Goal: Information Seeking & Learning: Learn about a topic

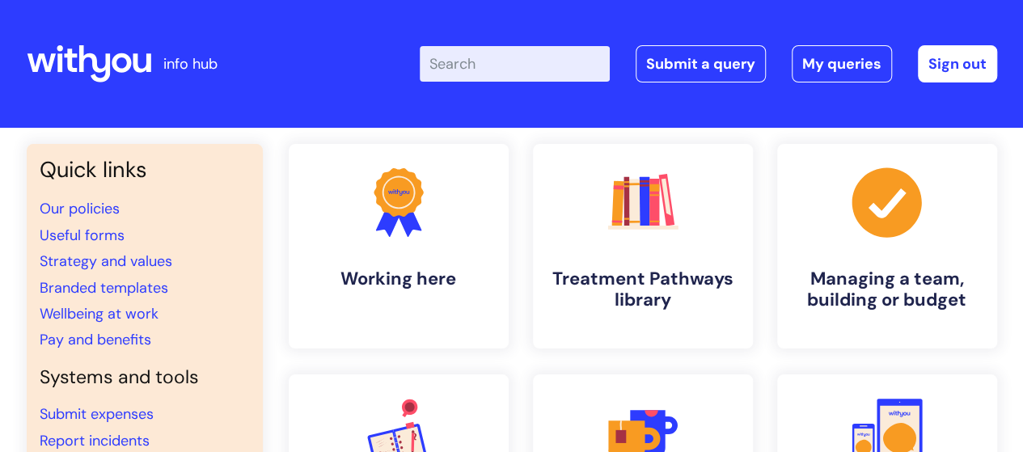
click at [495, 72] on input "Enter your search term here..." at bounding box center [515, 64] width 190 height 36
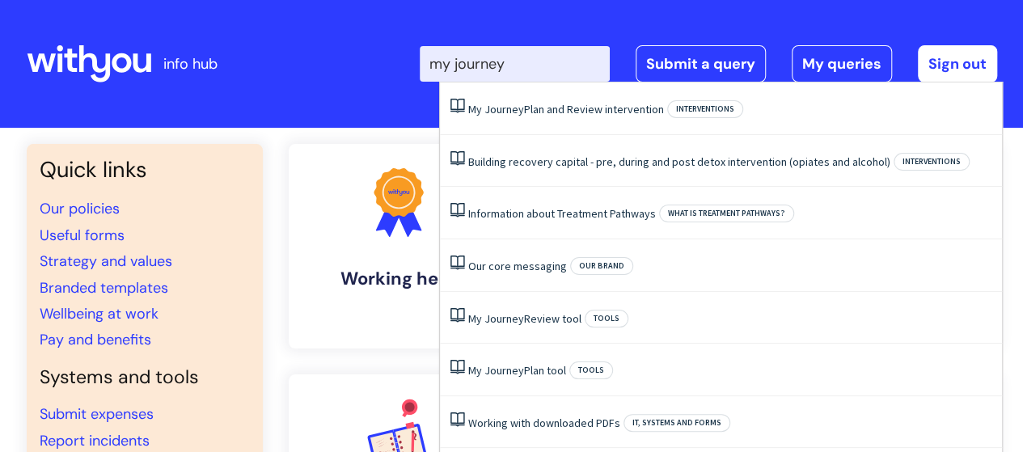
type input "my journey"
click button "Search" at bounding box center [0, 0] width 0 height 0
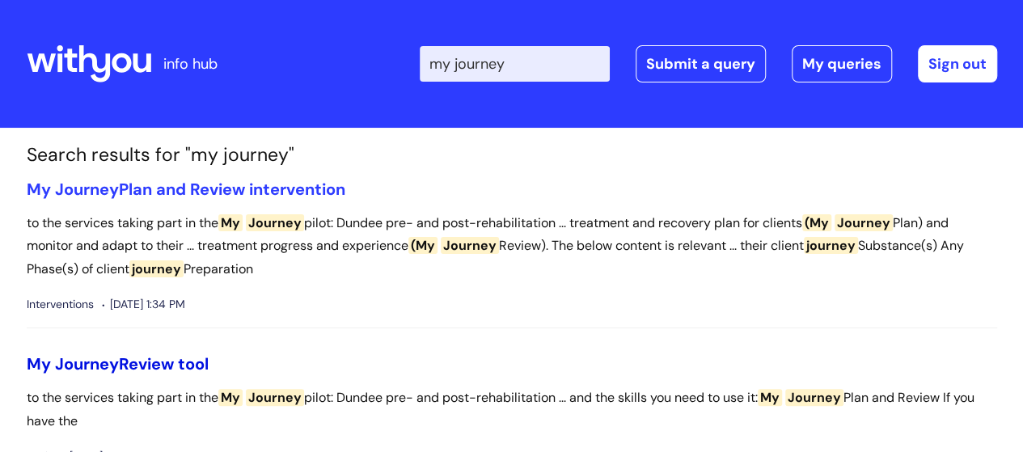
click at [187, 358] on link "My Journey Review tool" at bounding box center [118, 363] width 182 height 21
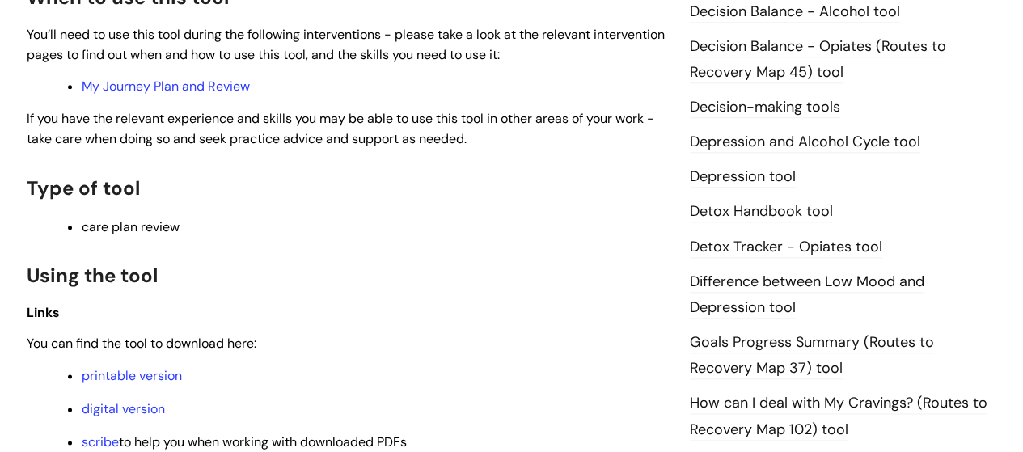
scroll to position [890, 0]
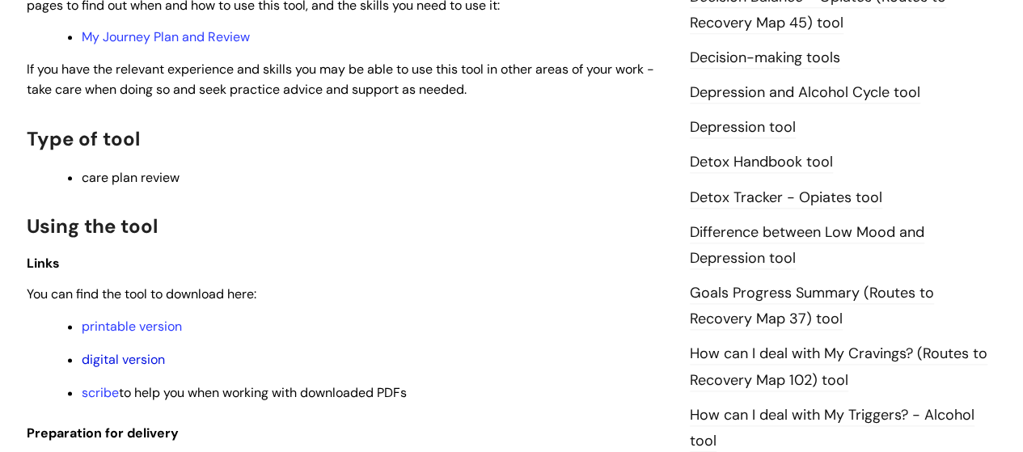
click at [142, 355] on link "digital version" at bounding box center [123, 359] width 83 height 17
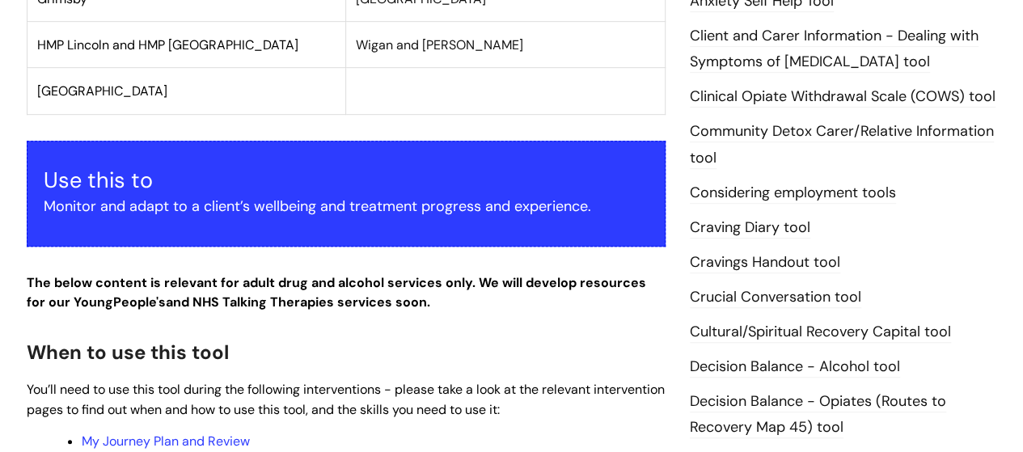
scroll to position [728, 0]
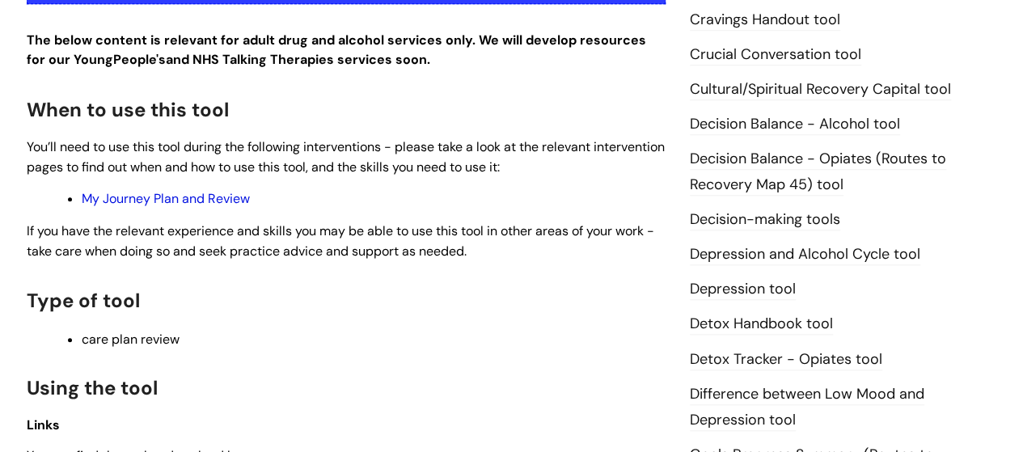
click at [210, 200] on link "My Journey Plan and Review" at bounding box center [166, 198] width 168 height 17
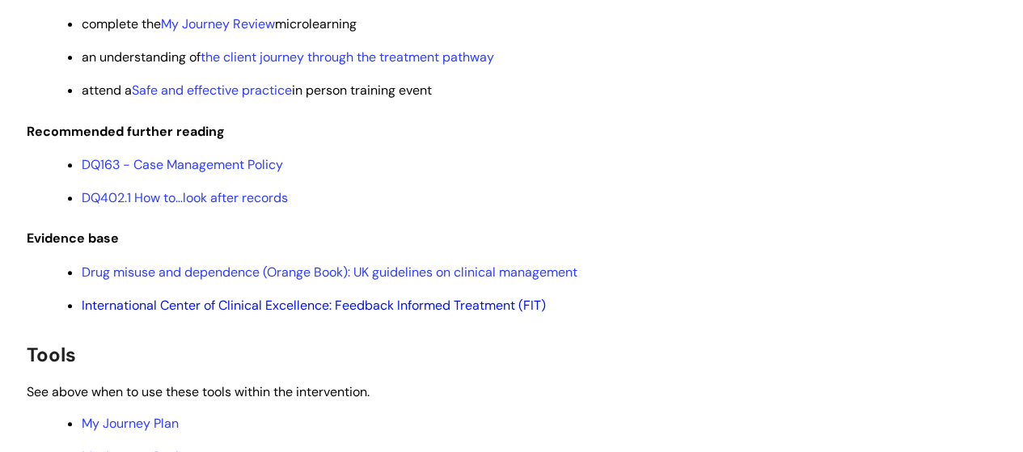
scroll to position [3478, 0]
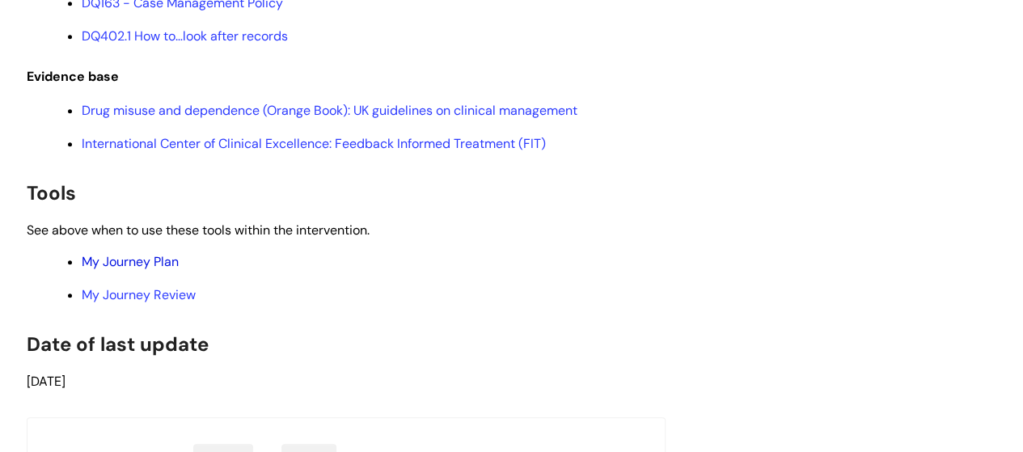
click at [154, 270] on link "My Journey Plan" at bounding box center [130, 261] width 97 height 17
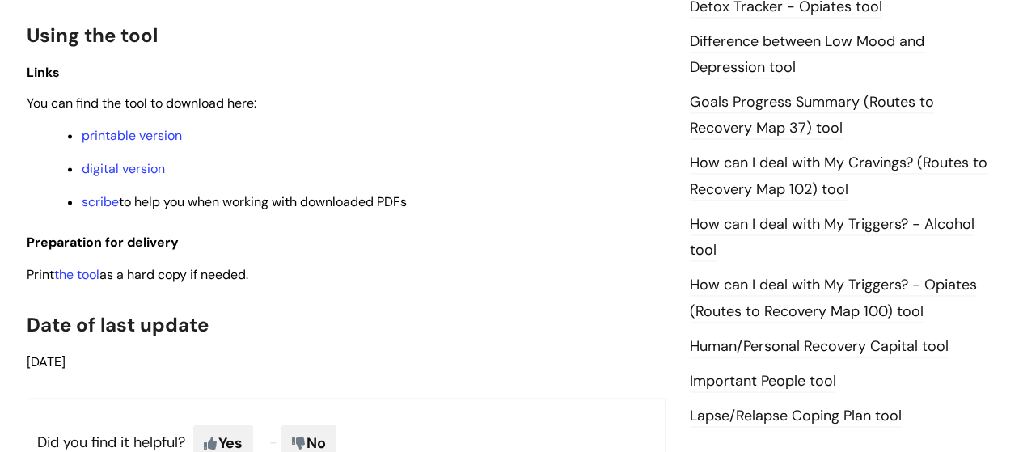
scroll to position [1132, 0]
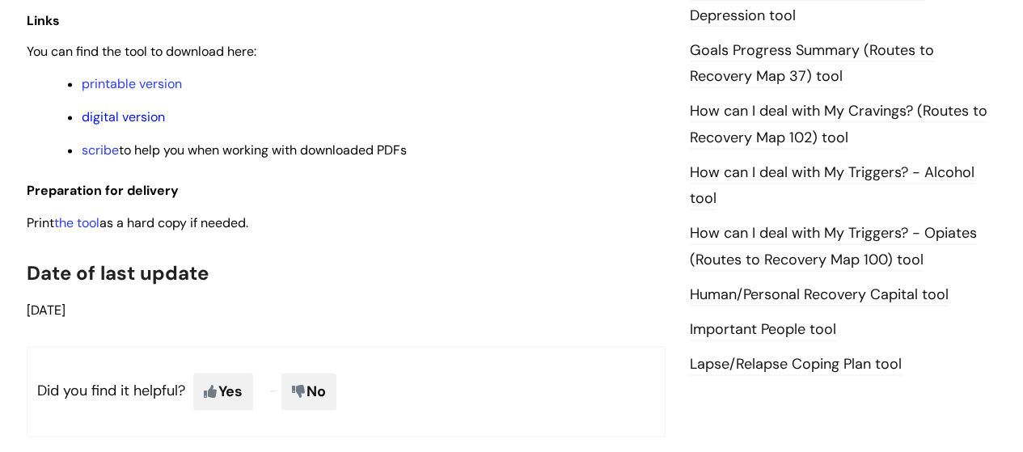
click at [152, 121] on link "digital version" at bounding box center [123, 116] width 83 height 17
